Goal: Find contact information: Obtain details needed to contact an individual or organization

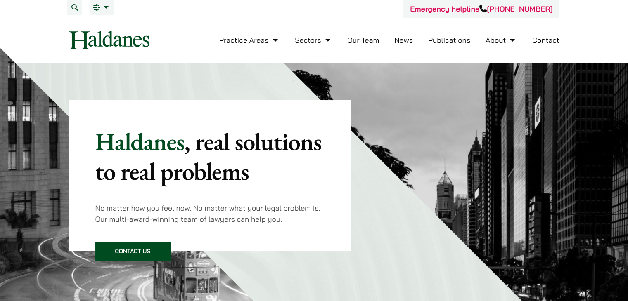
click at [367, 40] on link "Our Team" at bounding box center [363, 40] width 32 height 9
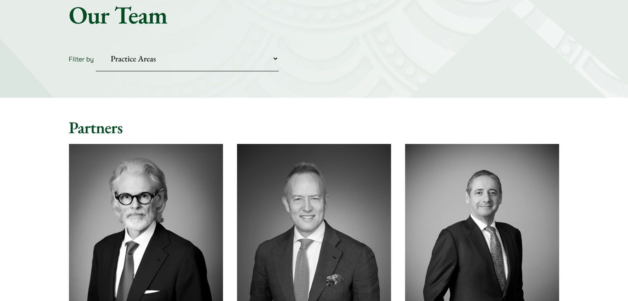
scroll to position [83, 0]
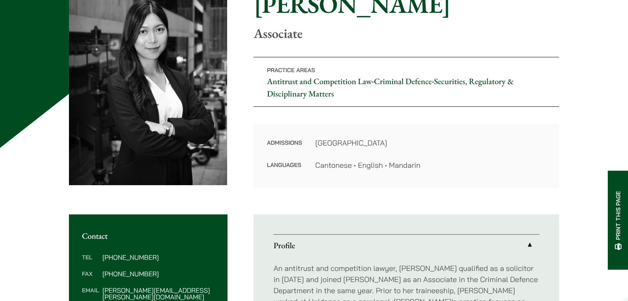
scroll to position [165, 0]
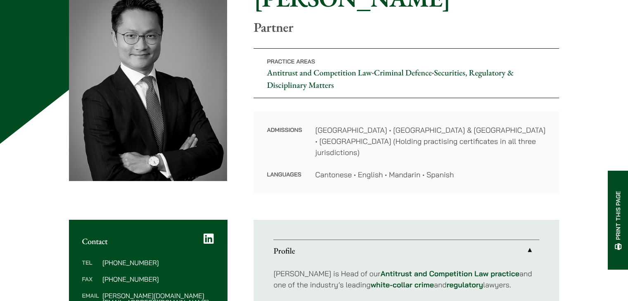
scroll to position [206, 0]
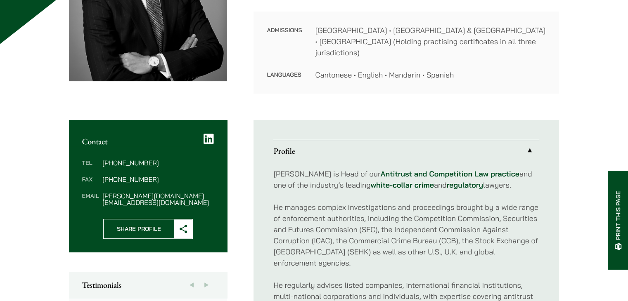
drag, startPoint x: 99, startPoint y: 186, endPoint x: 104, endPoint y: 186, distance: 5.0
click at [102, 186] on dl "Tel (852) 2230 2887 Fax (852) 2845 1637 Email felix.ng@haldanes.com" at bounding box center [148, 183] width 132 height 46
drag, startPoint x: 173, startPoint y: 188, endPoint x: 114, endPoint y: 187, distance: 58.2
click at [102, 193] on dd "felix.ng@haldanes.com" at bounding box center [157, 199] width 111 height 13
copy dd "felix.ng@haldanes.com"
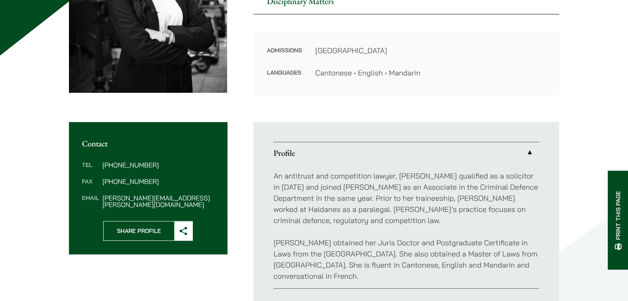
scroll to position [248, 0]
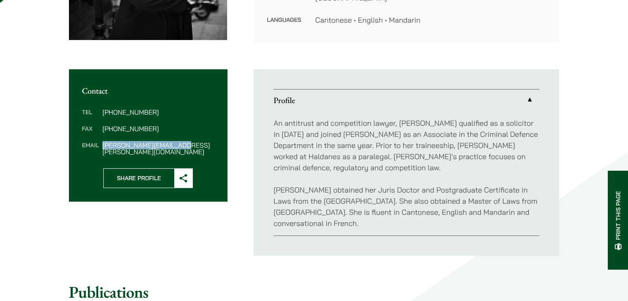
drag, startPoint x: 192, startPoint y: 145, endPoint x: 100, endPoint y: 146, distance: 92.1
click at [100, 146] on dl "Tel [PHONE_NUMBER] Fax [PHONE_NUMBER] Email [PERSON_NAME][EMAIL_ADDRESS][PERSON…" at bounding box center [148, 132] width 132 height 46
copy dl "[PERSON_NAME][EMAIL_ADDRESS][PERSON_NAME][DOMAIN_NAME]"
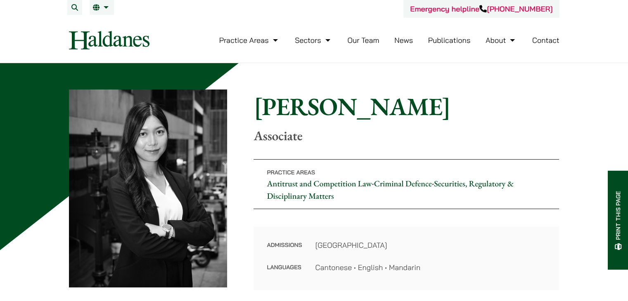
click at [543, 40] on link "Contact" at bounding box center [545, 40] width 27 height 9
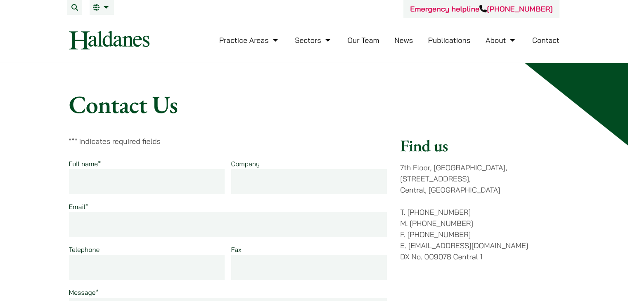
click at [441, 181] on p "7th Floor, Ruttonjee House, 11 Duddell Street, Central, Hong Kong" at bounding box center [479, 178] width 159 height 33
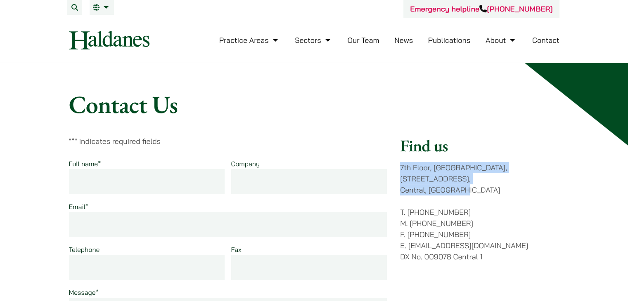
drag, startPoint x: 400, startPoint y: 168, endPoint x: 441, endPoint y: 171, distance: 40.5
click at [481, 182] on p "7th Floor, Ruttonjee House, 11 Duddell Street, Central, Hong Kong" at bounding box center [479, 178] width 159 height 33
copy p "7th Floor, Ruttonjee House, 11 Duddell Street, Central, Hong Kong"
